Goal: Transaction & Acquisition: Purchase product/service

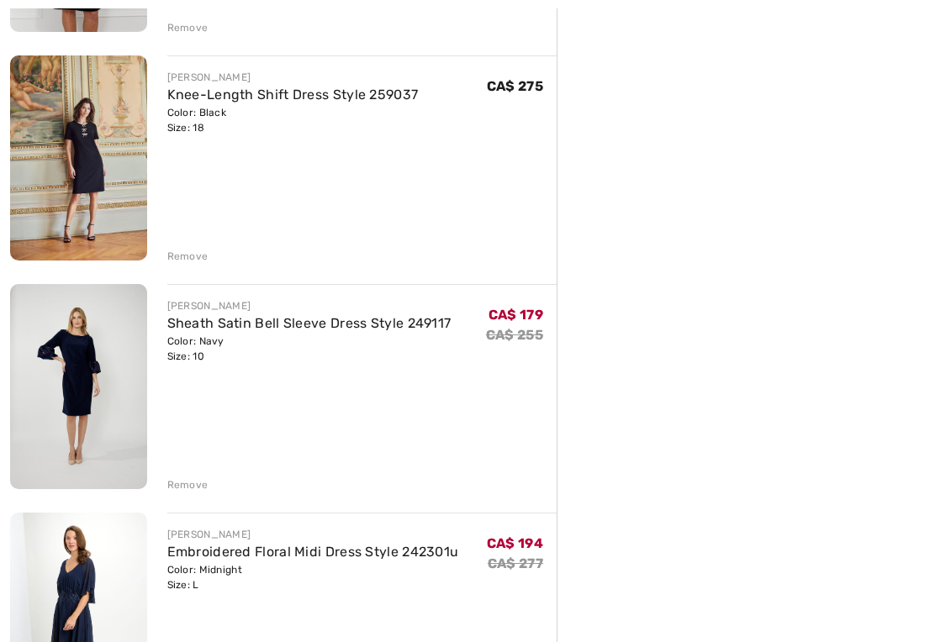
scroll to position [1083, 0]
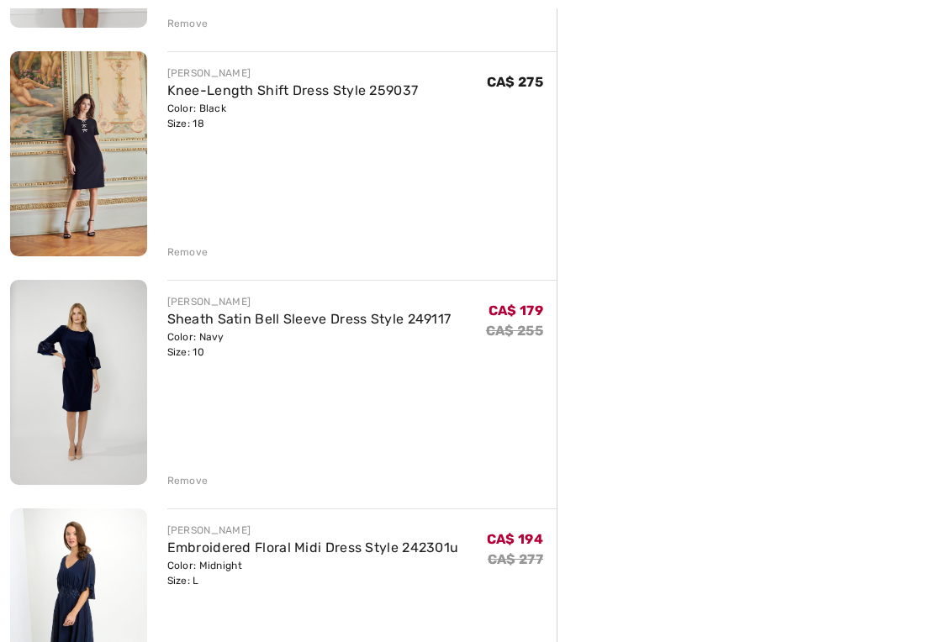
click at [182, 480] on div "Remove" at bounding box center [187, 480] width 41 height 15
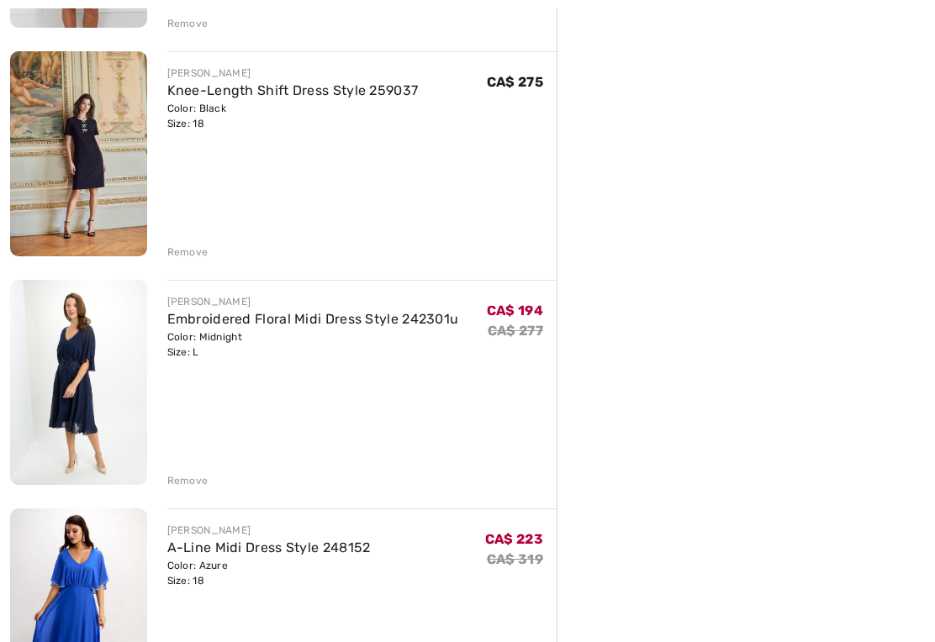
click at [186, 472] on div "Remove" at bounding box center [362, 479] width 390 height 19
click at [192, 482] on div "Remove" at bounding box center [187, 480] width 41 height 15
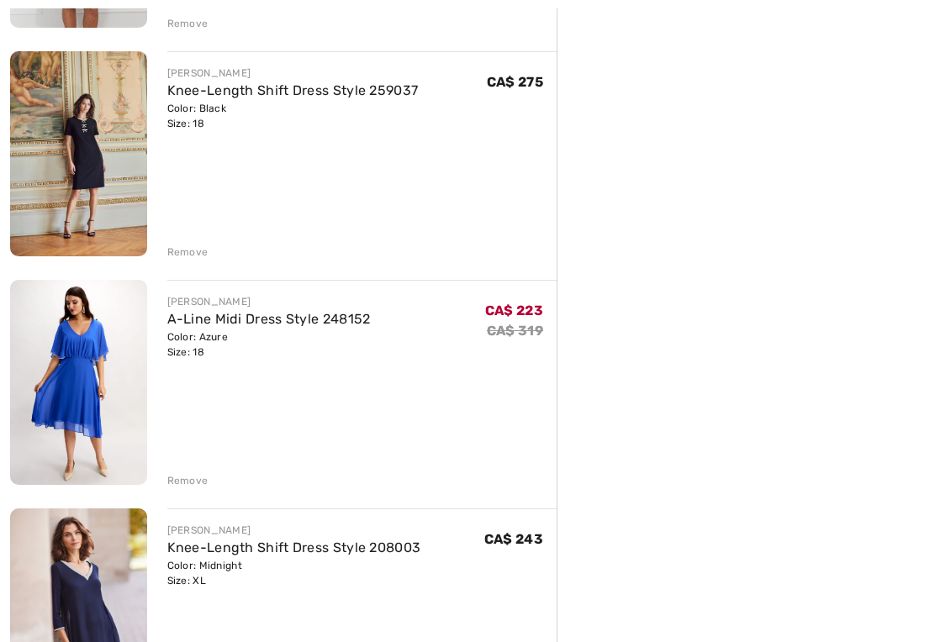
click at [193, 484] on div "Remove" at bounding box center [187, 480] width 41 height 15
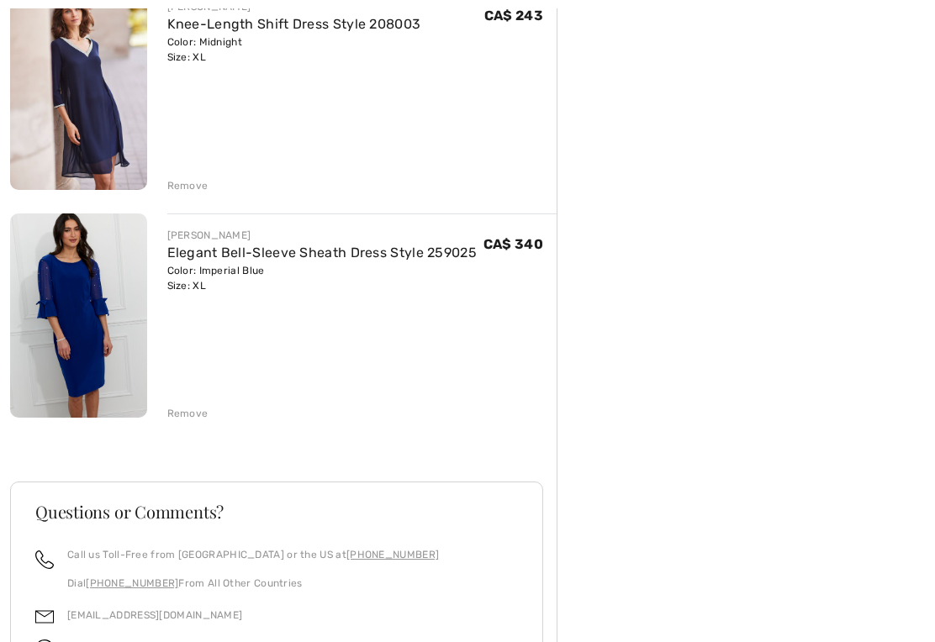
scroll to position [1407, 0]
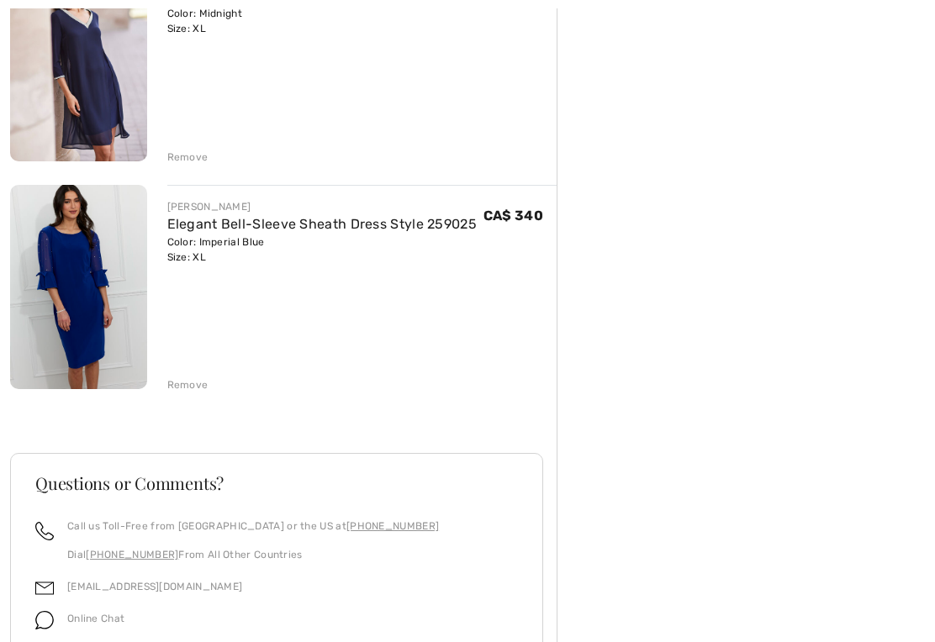
click at [184, 384] on div "Remove" at bounding box center [187, 385] width 41 height 15
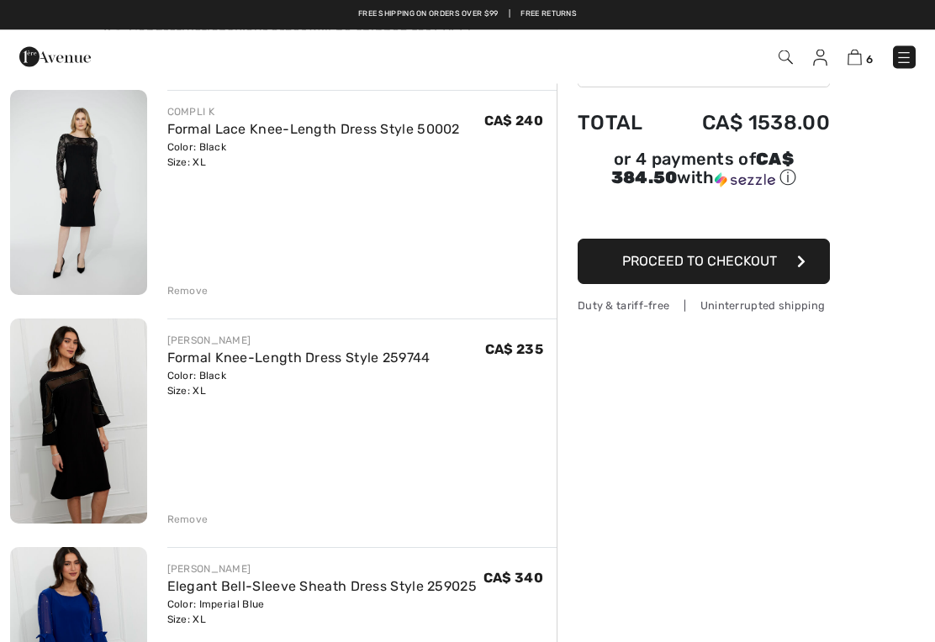
scroll to position [0, 0]
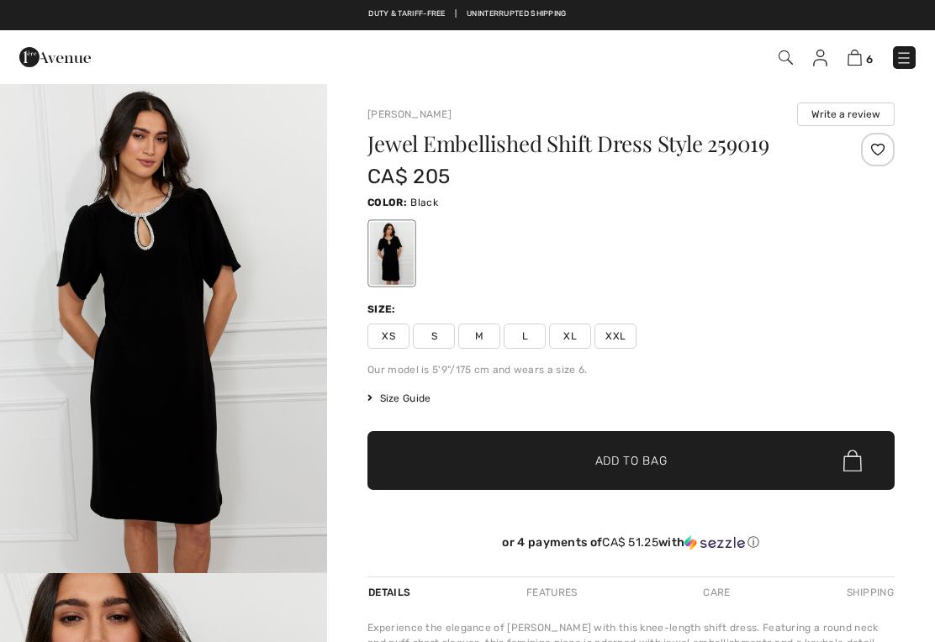
checkbox input "true"
